Goal: Task Accomplishment & Management: Use online tool/utility

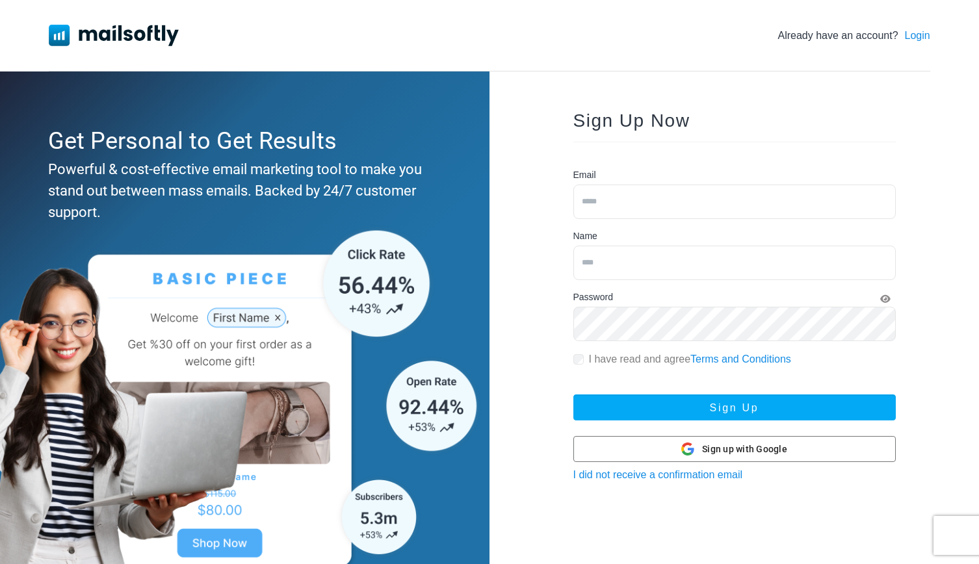
click at [916, 41] on link "Login" at bounding box center [917, 36] width 25 height 16
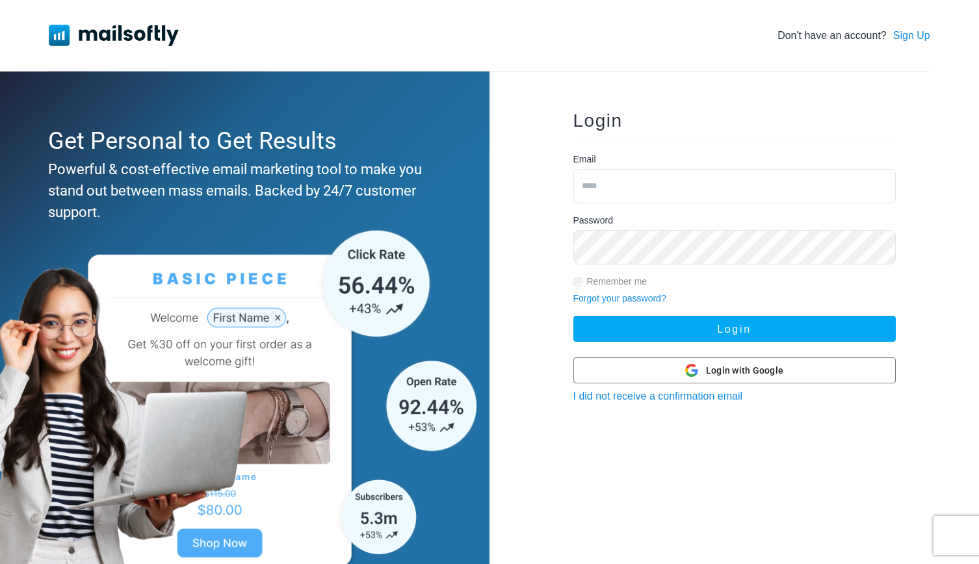
click at [649, 191] on input "email" at bounding box center [735, 186] width 323 height 34
type input "**********"
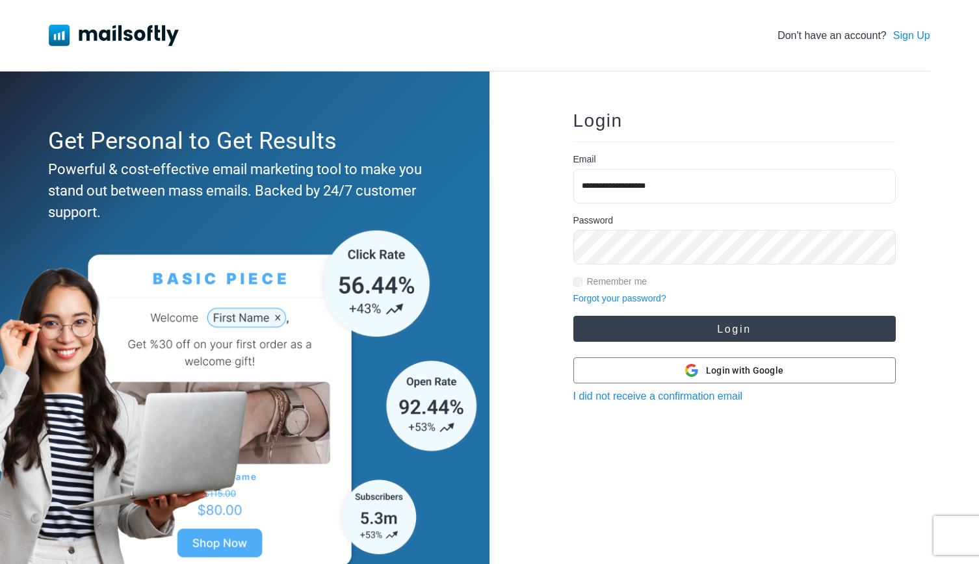
click at [641, 319] on button "Login" at bounding box center [735, 329] width 323 height 26
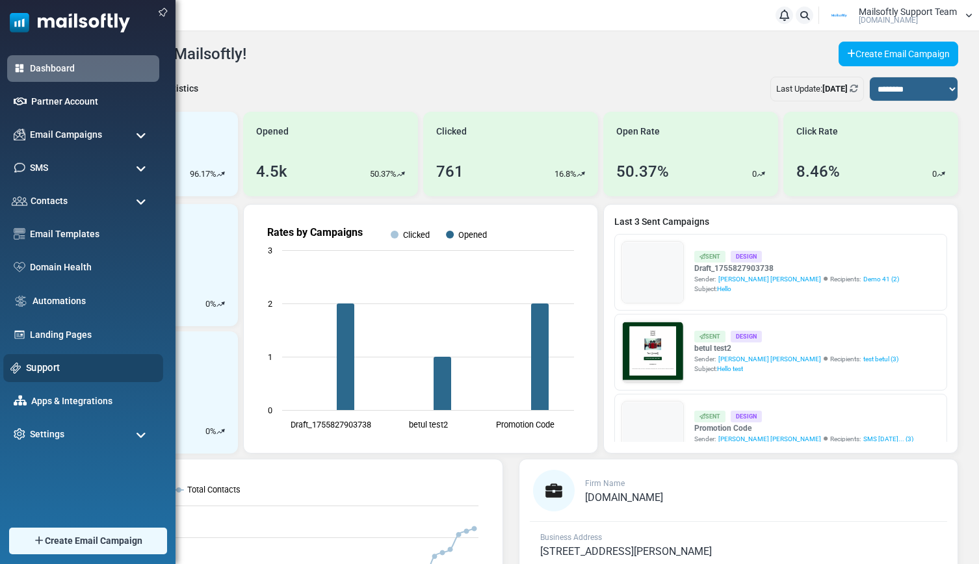
click at [53, 369] on link "Support" at bounding box center [91, 368] width 130 height 14
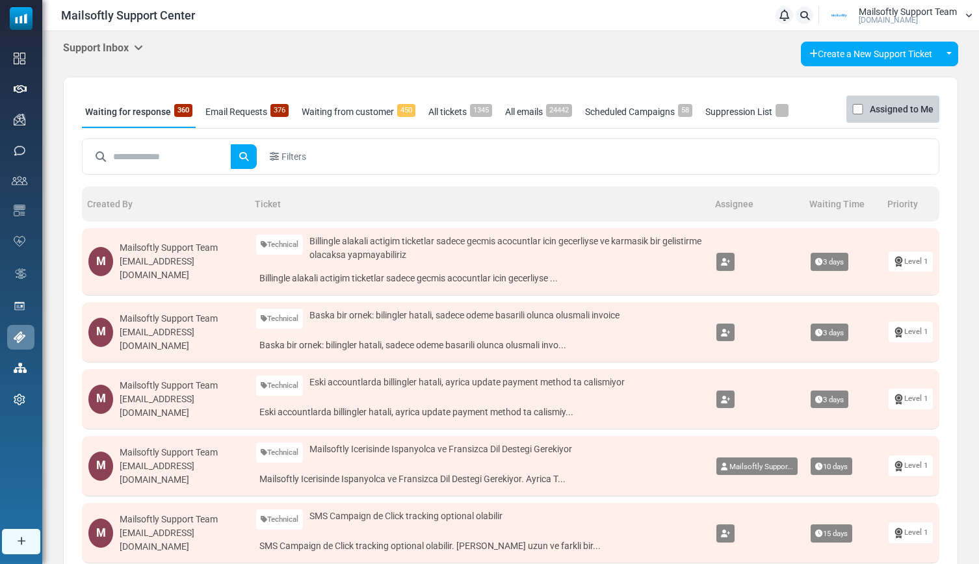
click at [143, 47] on icon at bounding box center [138, 47] width 9 height 10
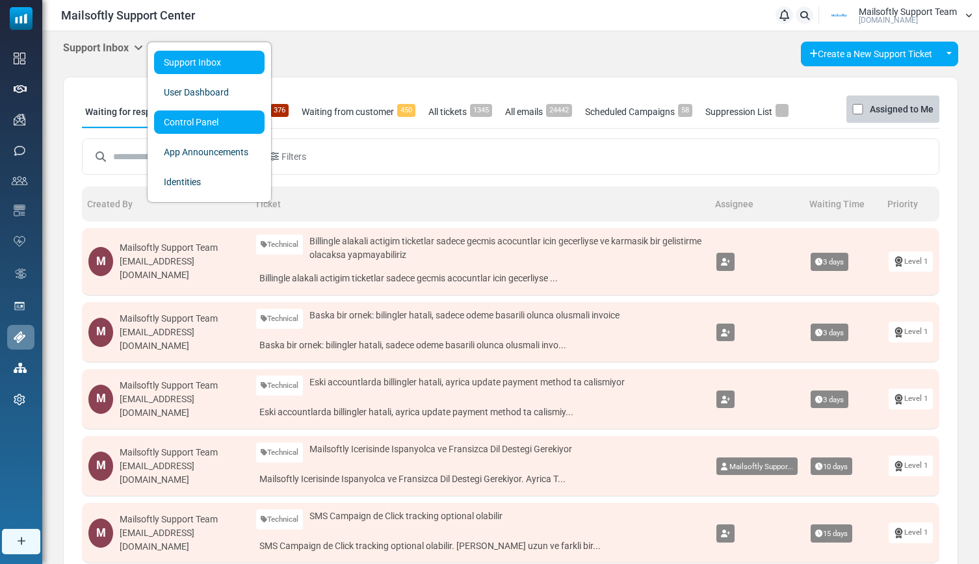
click at [173, 118] on link "Control Panel" at bounding box center [209, 122] width 111 height 23
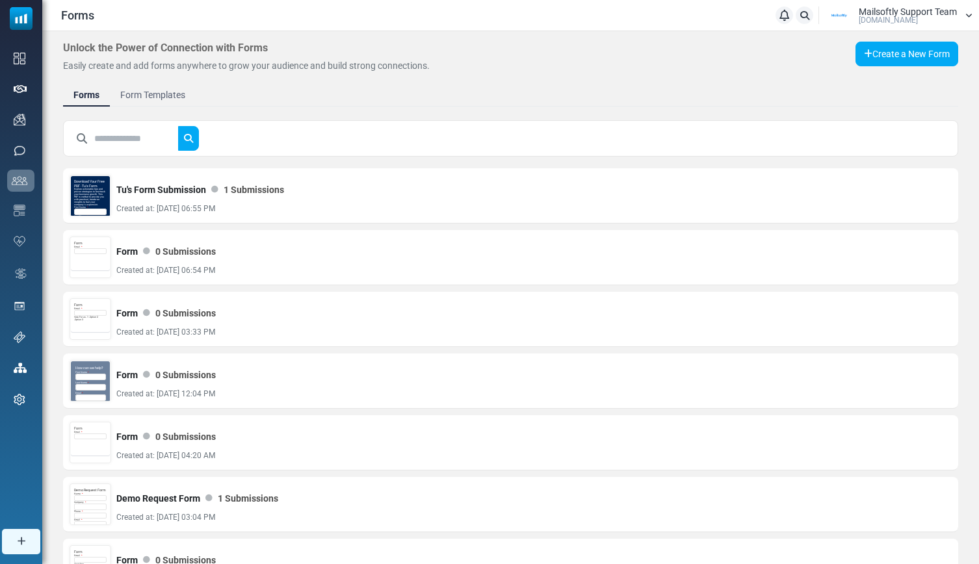
click at [163, 95] on link "Form Templates" at bounding box center [153, 94] width 86 height 23
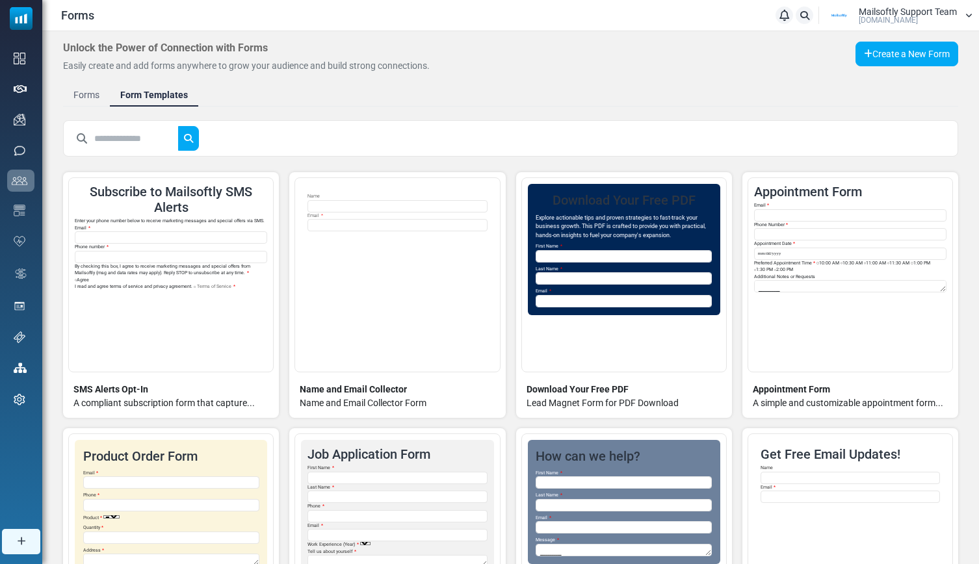
click at [91, 93] on link "Forms" at bounding box center [86, 94] width 47 height 23
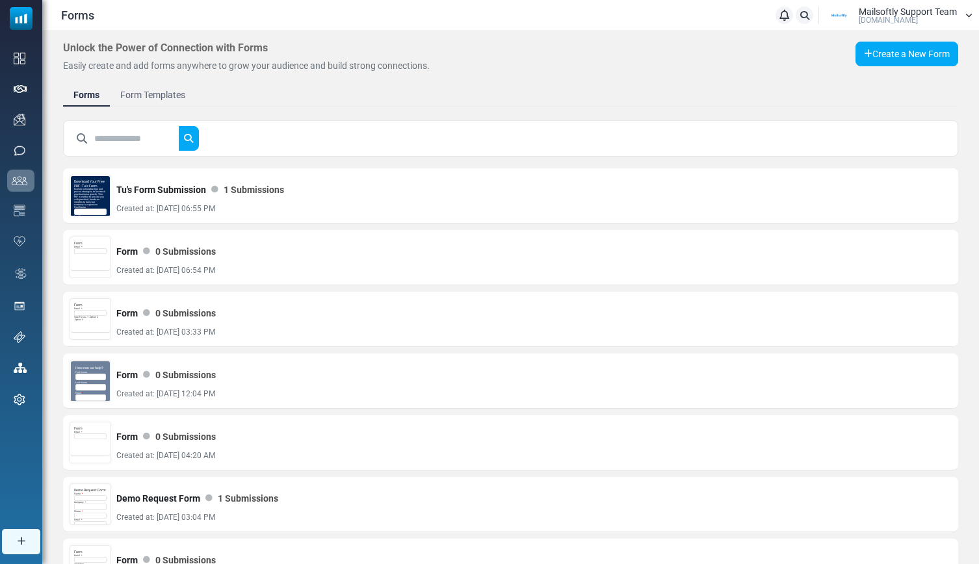
click at [131, 142] on input "text" at bounding box center [136, 138] width 85 height 25
click at [178, 126] on button "submit" at bounding box center [188, 138] width 21 height 25
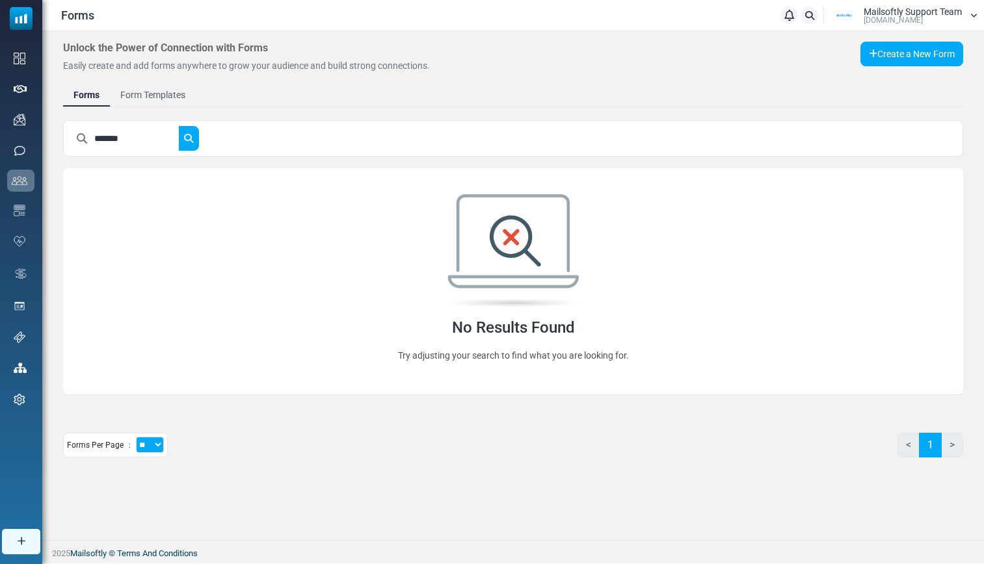
type input "*******"
click at [178, 126] on button "submit" at bounding box center [188, 138] width 21 height 25
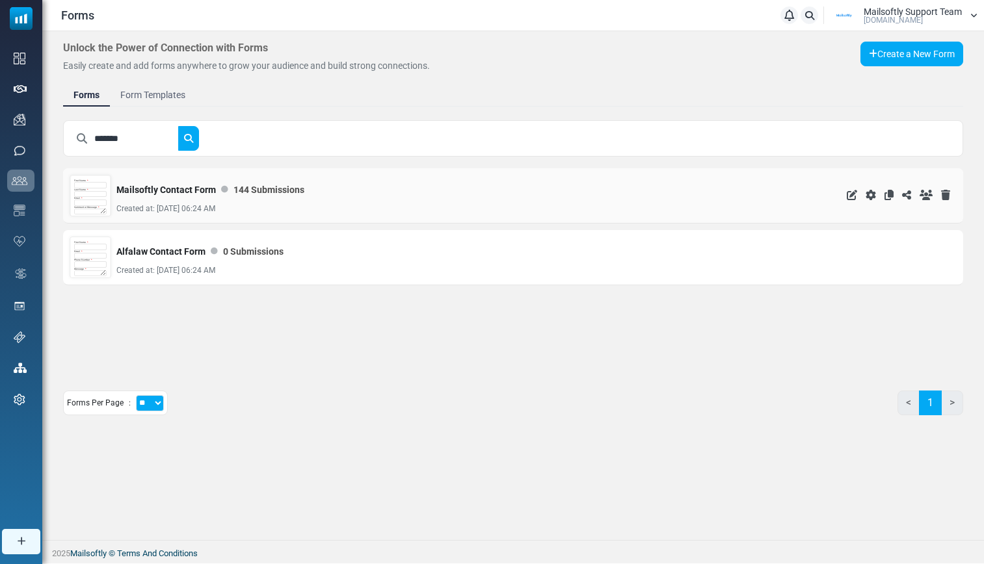
click at [102, 198] on div "Email *" at bounding box center [90, 201] width 33 height 9
click at [887, 196] on icon at bounding box center [888, 195] width 9 height 10
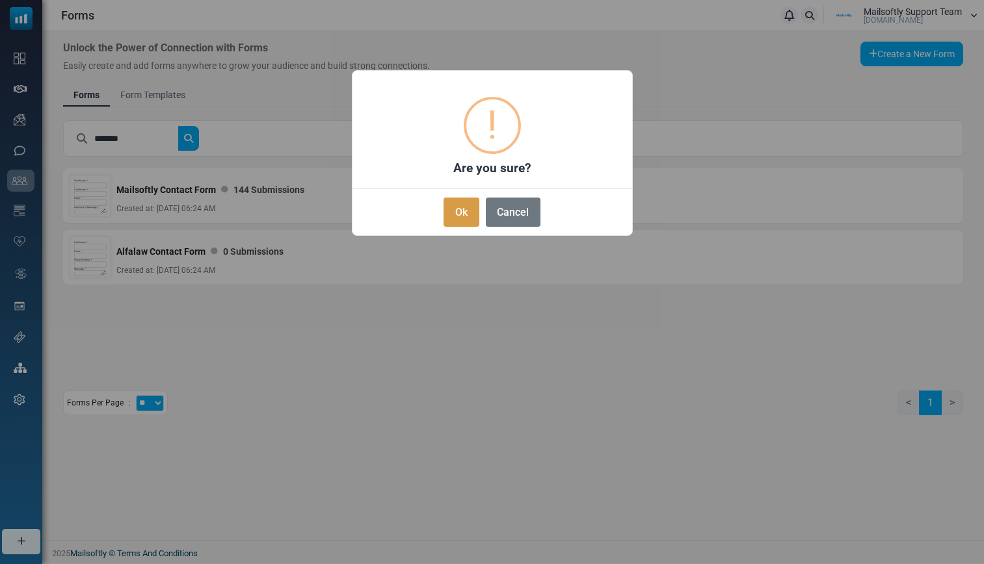
click at [468, 211] on button "Ok" at bounding box center [460, 212] width 35 height 29
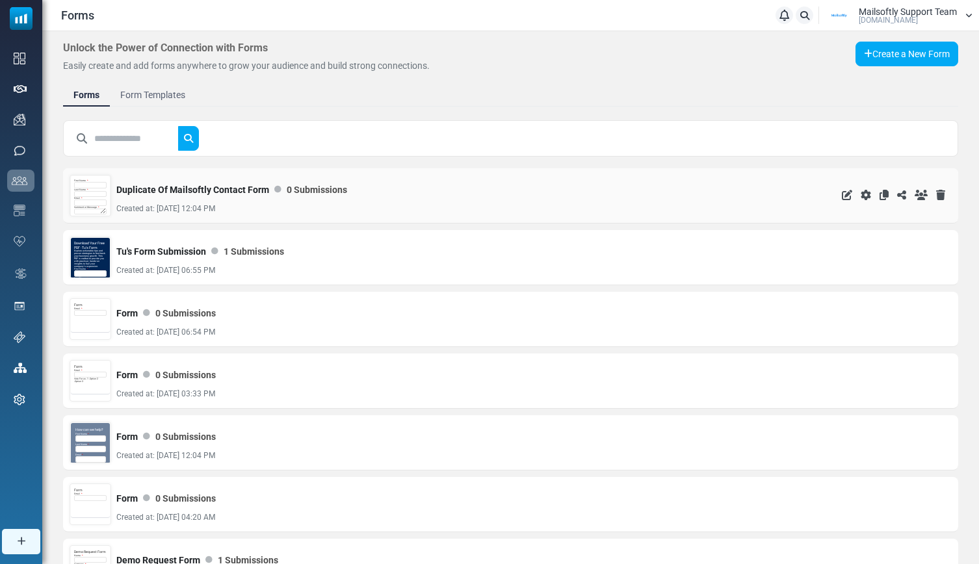
click at [91, 191] on div "Last Name *" at bounding box center [90, 193] width 33 height 9
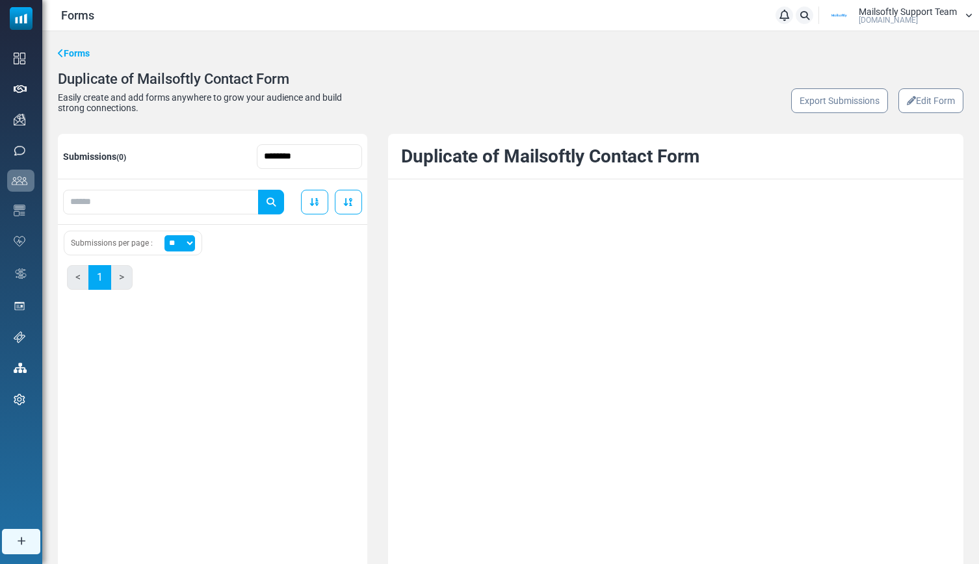
click at [947, 98] on link "Edit Form" at bounding box center [931, 100] width 65 height 25
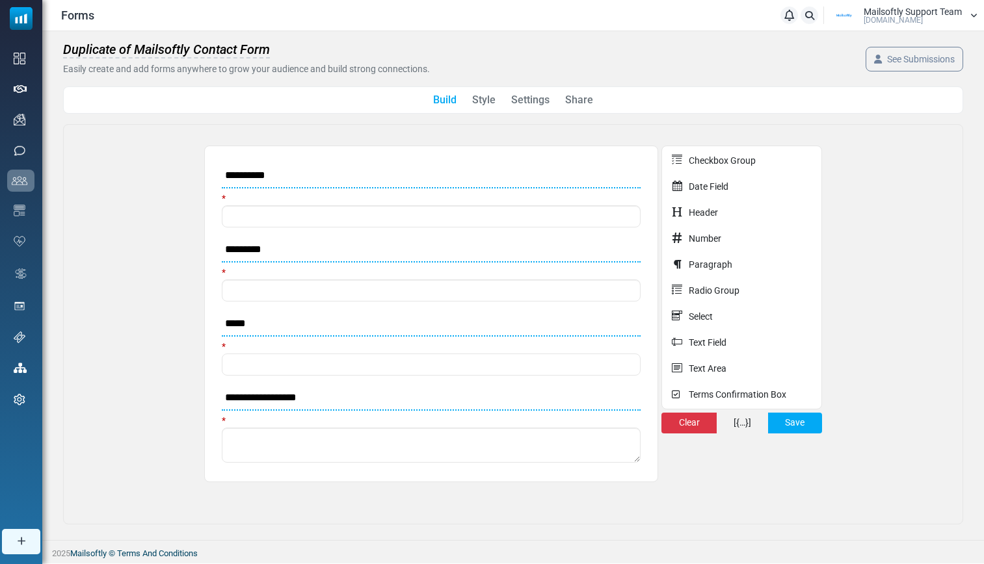
click at [194, 47] on span "Duplicate of Mailsoftly Contact Form" at bounding box center [166, 50] width 207 height 17
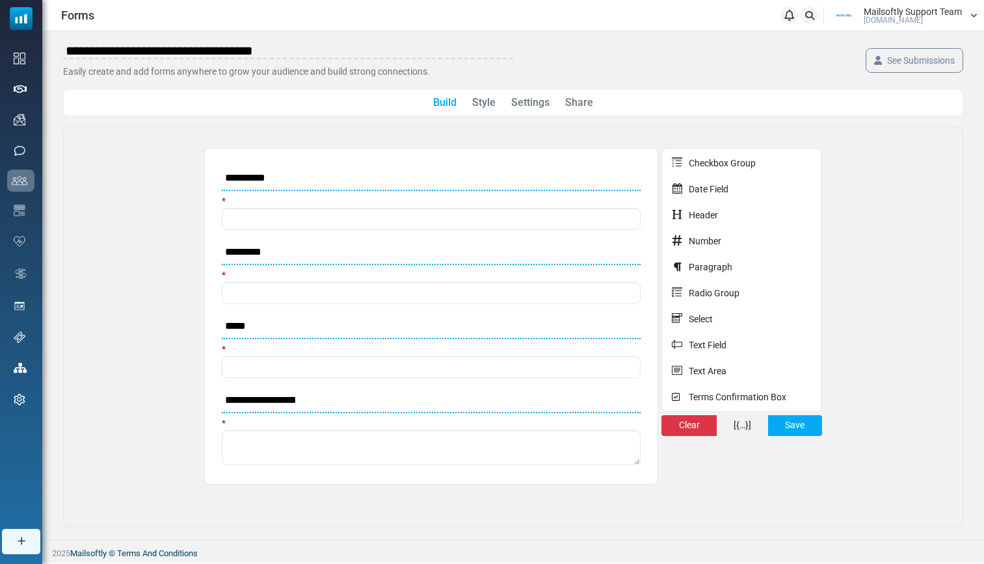
click at [194, 53] on input "**********" at bounding box center [288, 51] width 450 height 18
drag, startPoint x: 201, startPoint y: 53, endPoint x: 55, endPoint y: 53, distance: 146.3
click at [55, 53] on div "**********" at bounding box center [513, 284] width 942 height 507
type input "**********"
click at [780, 423] on body "Forms Notifications Mailsoftly Support Team [DOMAIN_NAME] Profile & Preferences…" at bounding box center [492, 282] width 984 height 564
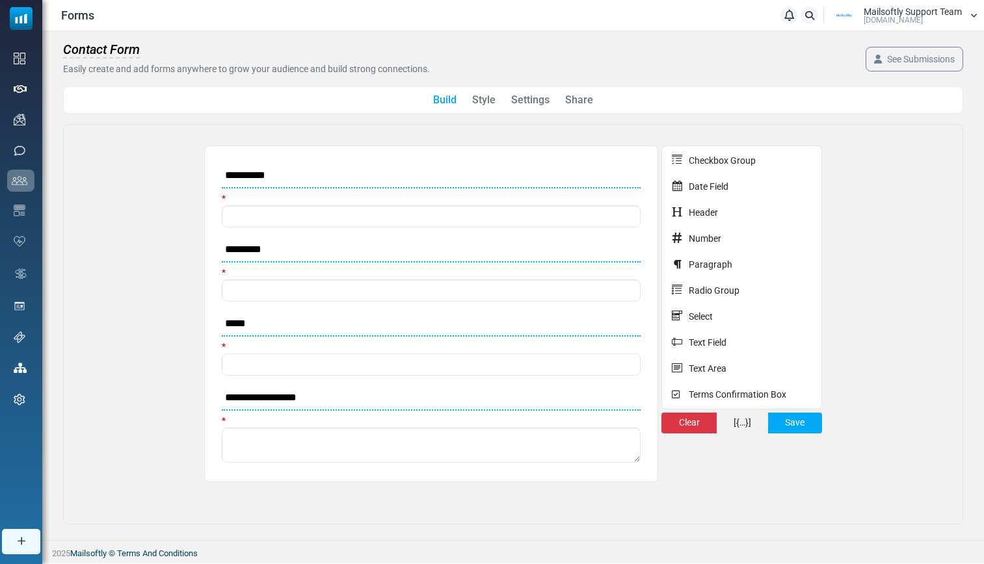
click at [477, 101] on link "Style" at bounding box center [483, 100] width 23 height 16
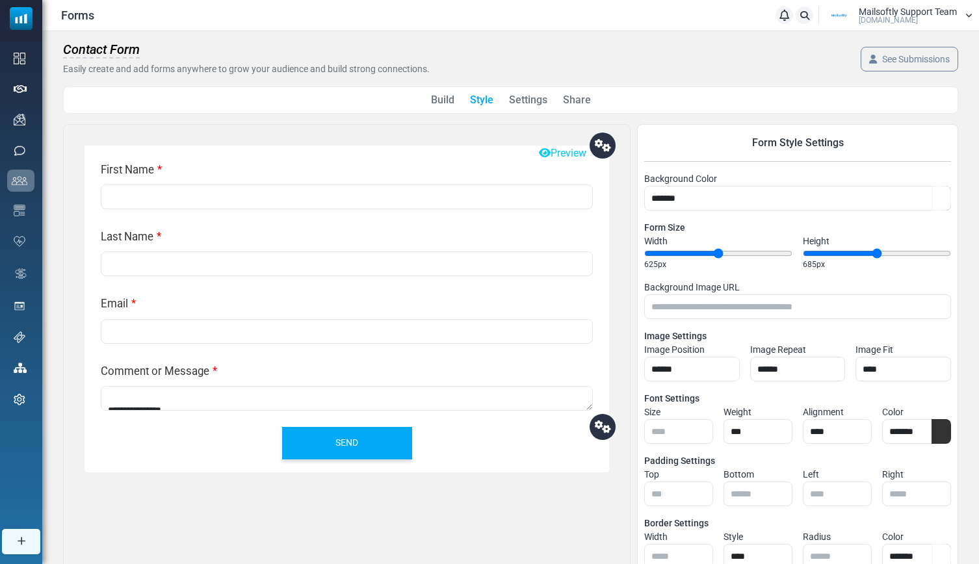
click at [523, 103] on link "Settings" at bounding box center [528, 100] width 38 height 16
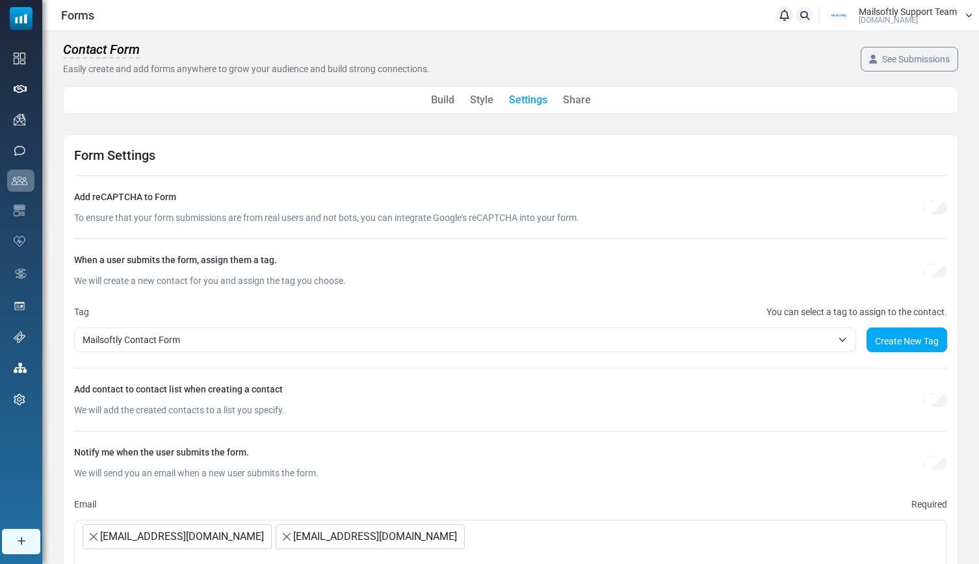
click at [587, 105] on link "Share" at bounding box center [577, 100] width 28 height 16
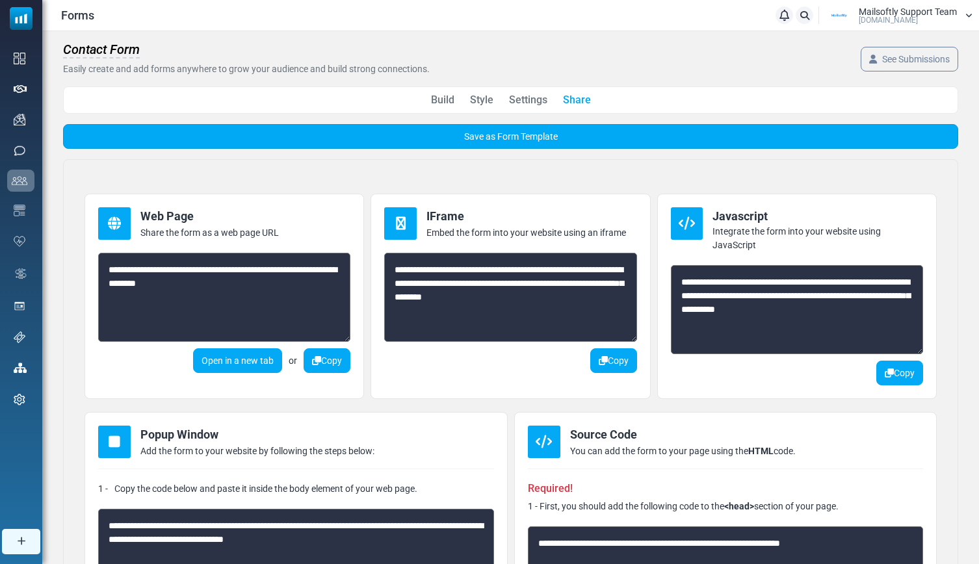
click at [520, 140] on link "Save as Form Template" at bounding box center [510, 136] width 895 height 25
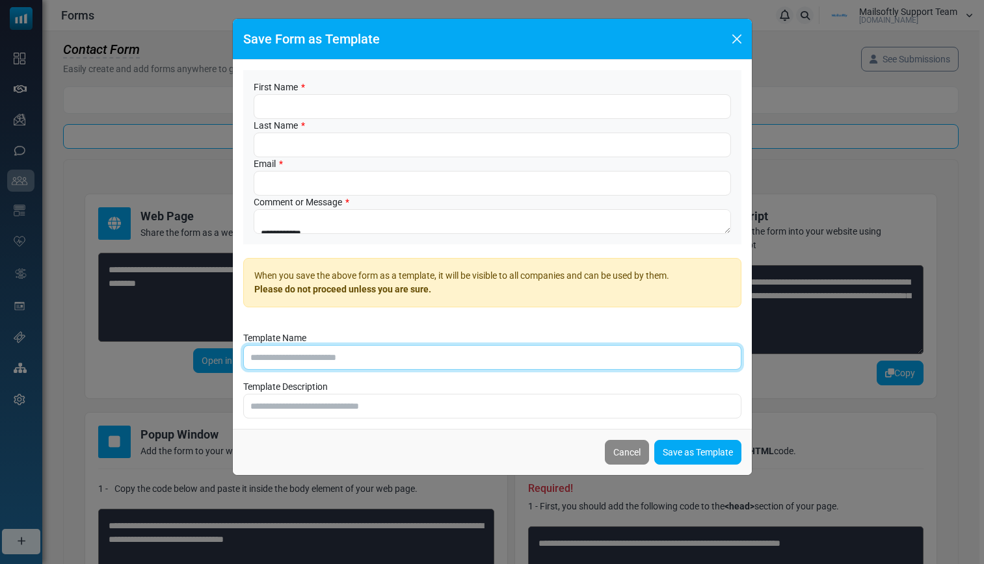
click at [313, 356] on input "Template Name" at bounding box center [492, 357] width 498 height 25
drag, startPoint x: 342, startPoint y: 358, endPoint x: 194, endPoint y: 351, distance: 148.4
click at [194, 351] on div "Save Form as Template First Name * Last Name * Email * Comment or Message * Whe…" at bounding box center [492, 282] width 984 height 564
type input "**********"
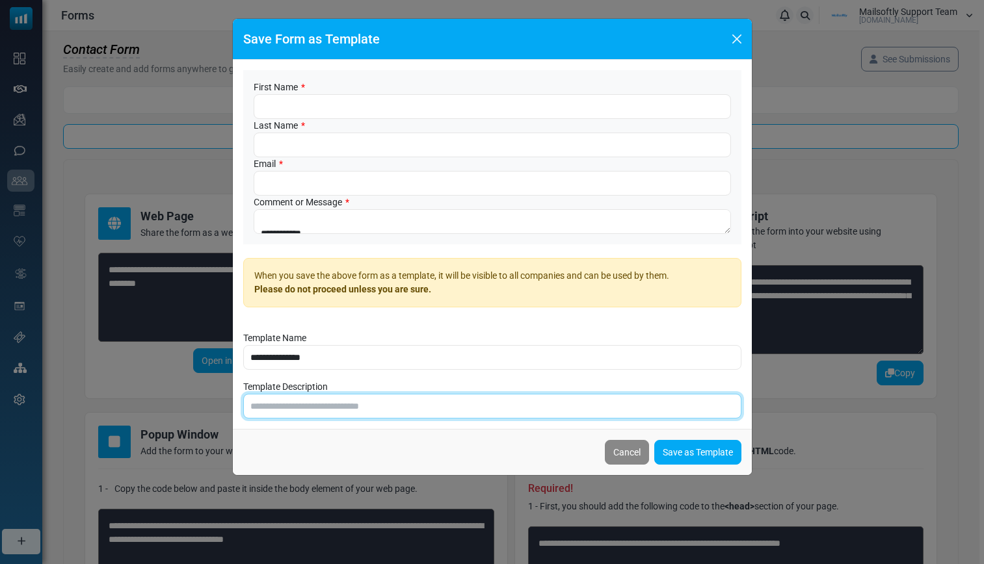
click at [267, 410] on input "text" at bounding box center [492, 406] width 498 height 25
type input "**********"
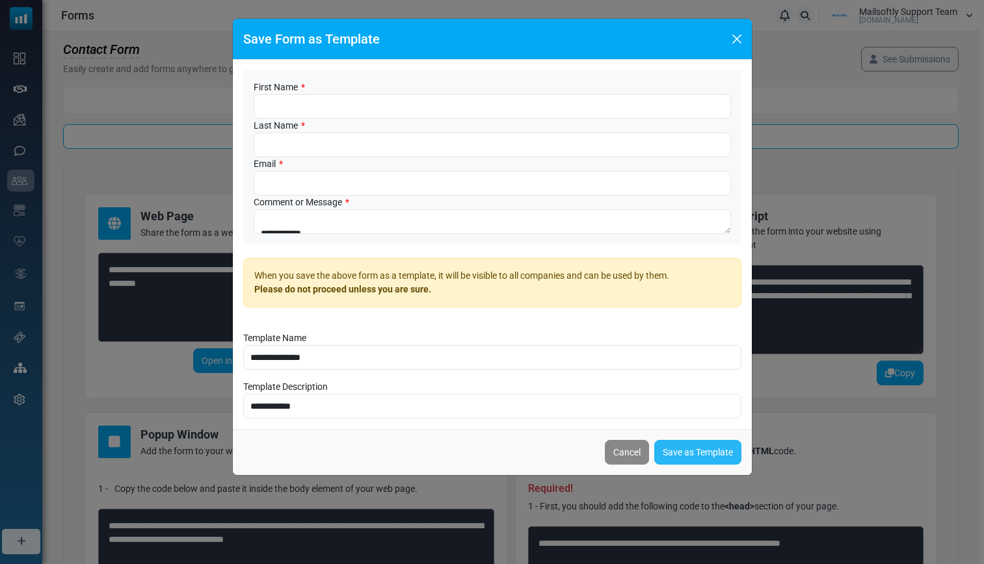
click at [696, 444] on link "Save as Template" at bounding box center [697, 452] width 87 height 25
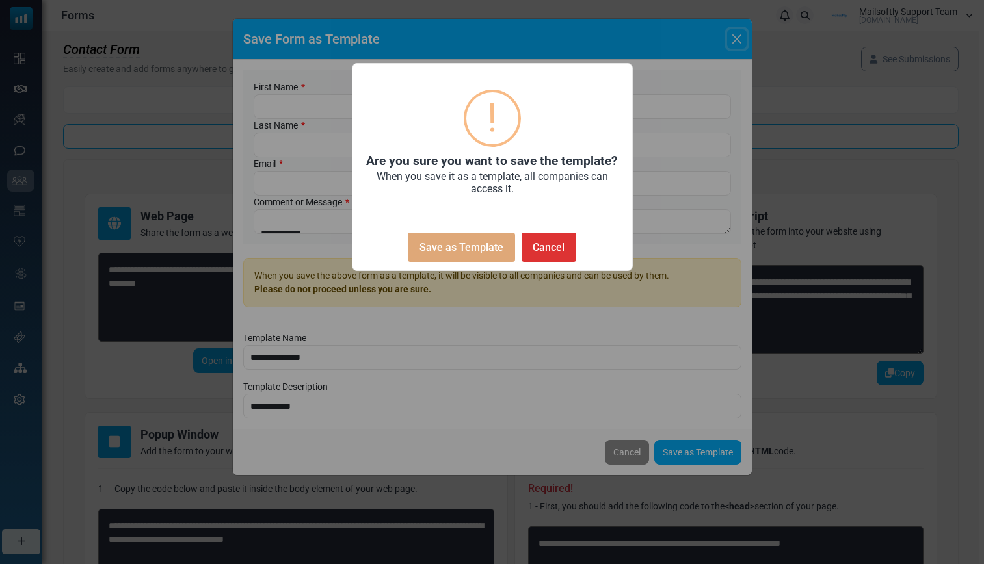
click at [475, 248] on button "Save as Template" at bounding box center [461, 247] width 107 height 29
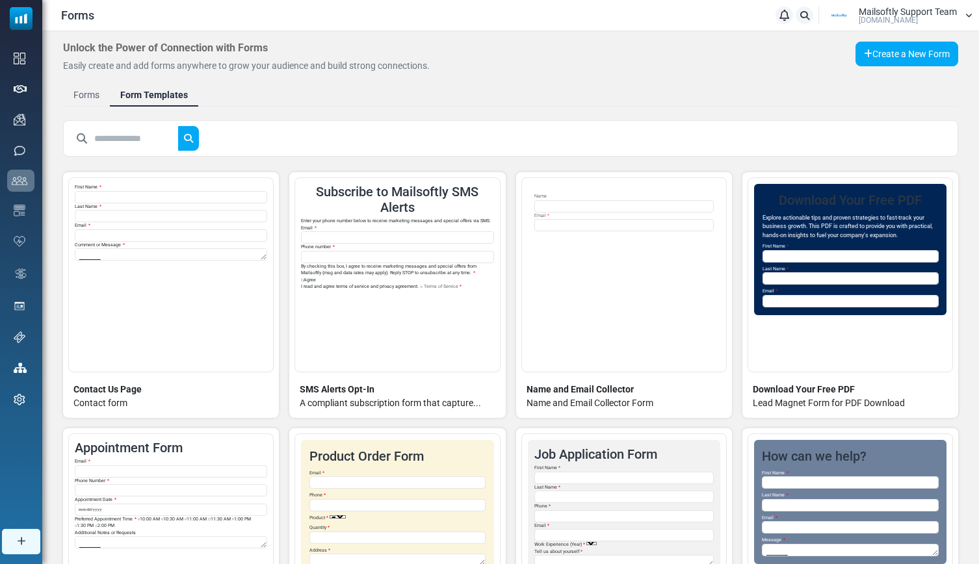
click at [78, 96] on link "Forms" at bounding box center [86, 94] width 47 height 23
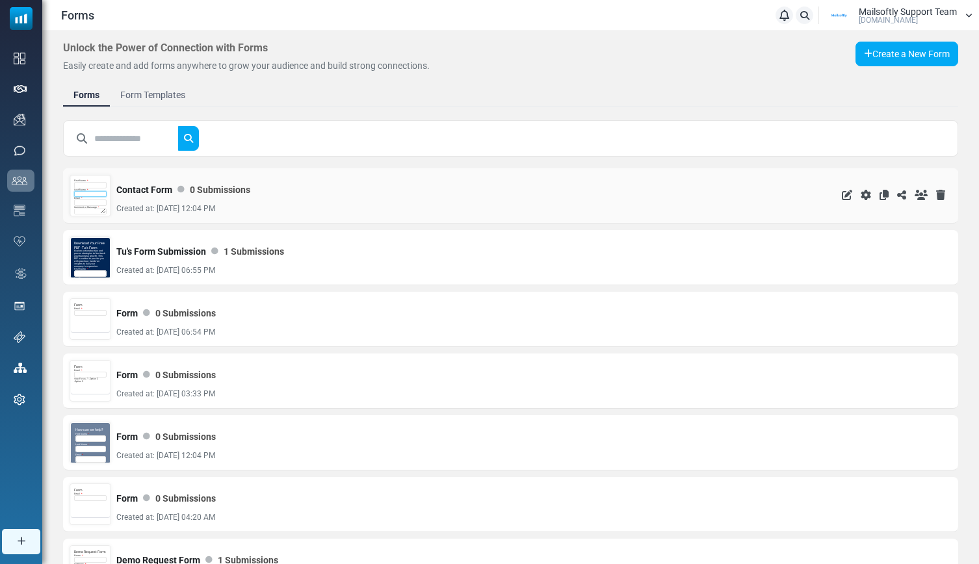
click at [88, 196] on input "text" at bounding box center [90, 194] width 33 height 7
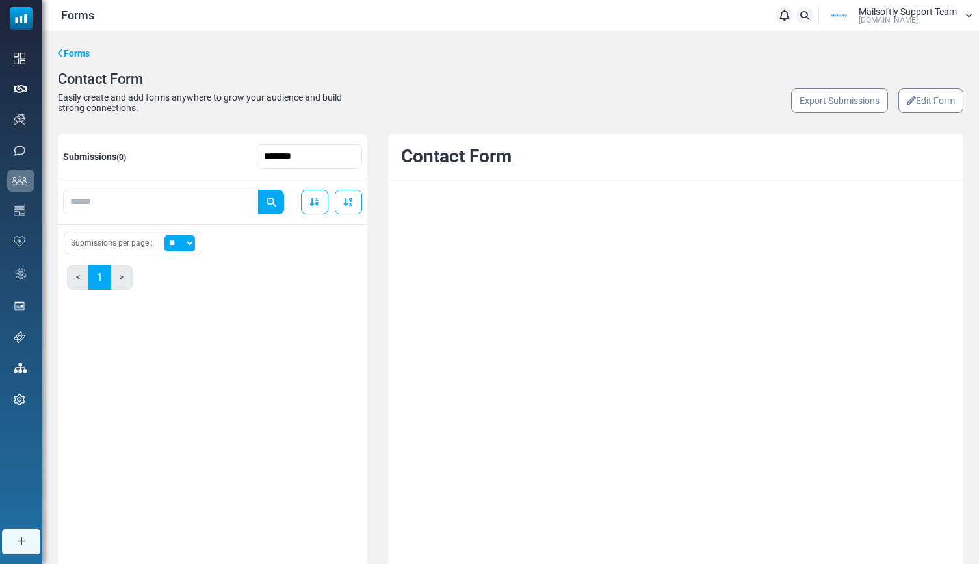
click at [948, 101] on link "Edit Form" at bounding box center [931, 100] width 65 height 25
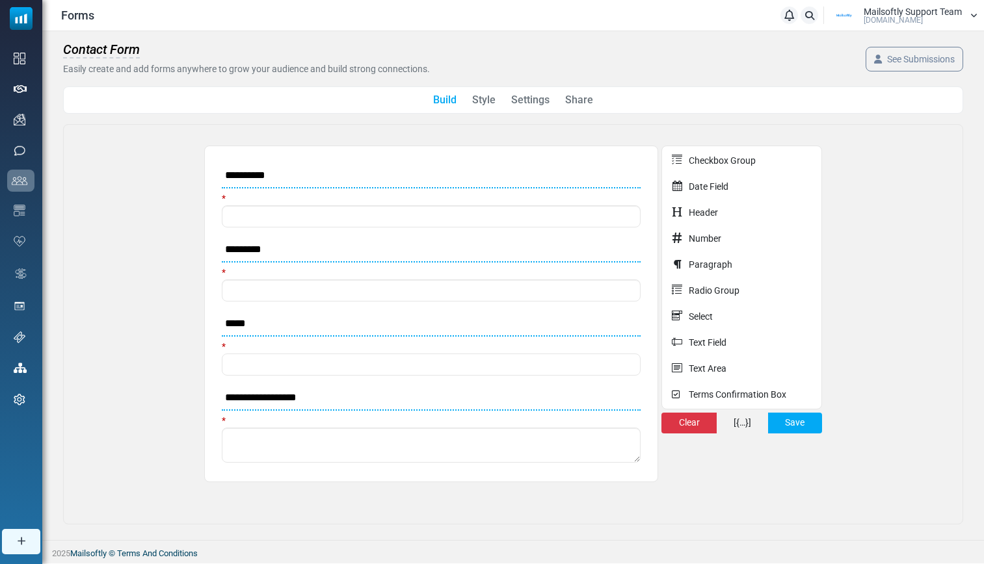
click at [568, 99] on link "Share" at bounding box center [579, 100] width 28 height 16
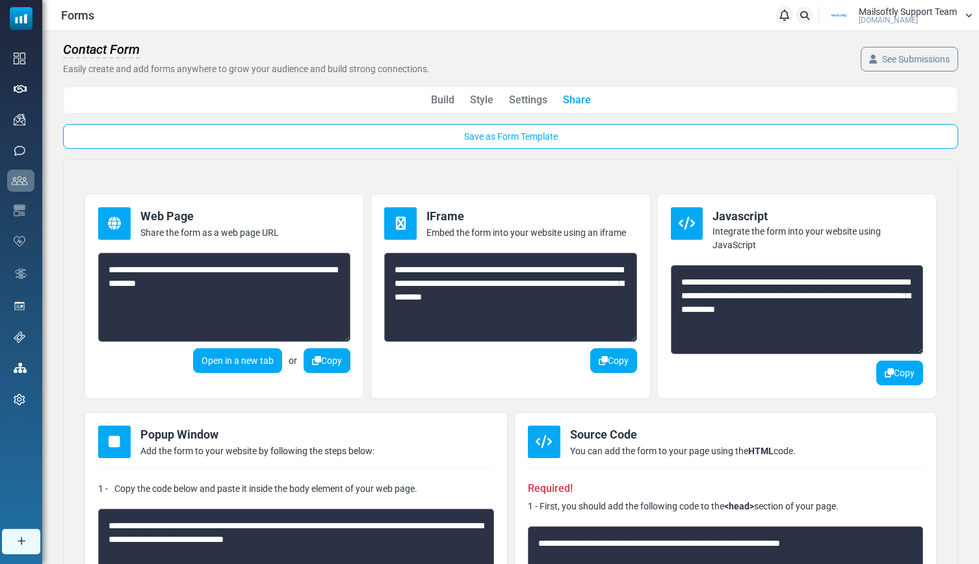
click at [536, 105] on link "Settings" at bounding box center [528, 100] width 38 height 16
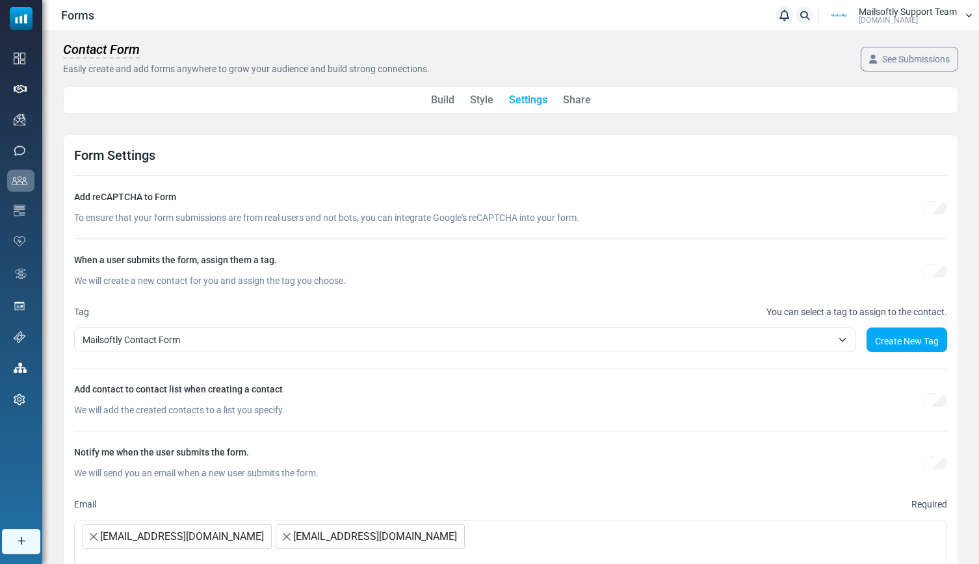
scroll to position [79, 0]
